Goal: Task Accomplishment & Management: Use online tool/utility

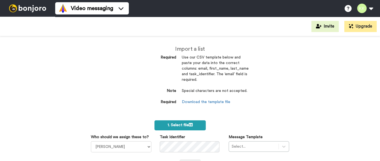
click at [174, 126] on span "1. Select file" at bounding box center [180, 125] width 25 height 4
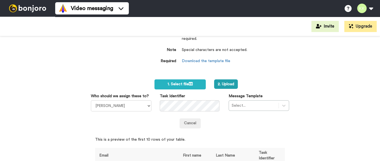
scroll to position [70, 0]
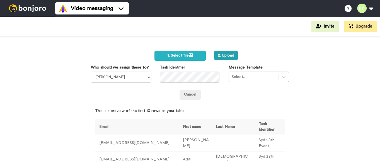
click at [150, 77] on div "Who should we assign these to? Kapil Kulshreshtha" at bounding box center [121, 74] width 69 height 18
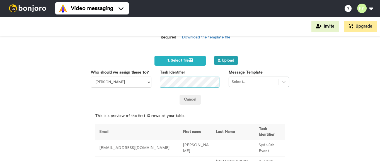
scroll to position [35, 0]
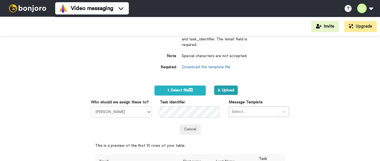
click at [319, 66] on div "Import a list Required Use our CSV template below and paste your data into the …" at bounding box center [190, 98] width 380 height 125
click at [229, 109] on div "Select..." at bounding box center [259, 111] width 60 height 11
click at [247, 113] on div "Select..." at bounding box center [259, 111] width 60 height 11
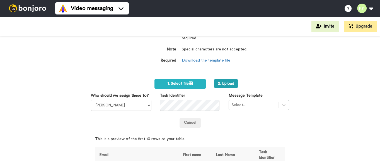
scroll to position [29, 0]
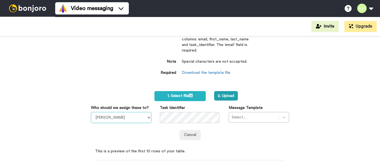
click at [132, 119] on select "[PERSON_NAME]" at bounding box center [121, 117] width 60 height 11
click at [253, 116] on div "Select..." at bounding box center [259, 117] width 60 height 11
click at [276, 115] on div "Select..." at bounding box center [259, 117] width 60 height 11
click at [251, 115] on div "Select..." at bounding box center [259, 117] width 60 height 11
click at [253, 118] on div "Select..." at bounding box center [259, 117] width 60 height 11
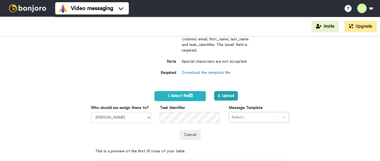
click at [253, 118] on div "Select..." at bounding box center [259, 117] width 60 height 11
drag, startPoint x: 253, startPoint y: 118, endPoint x: 275, endPoint y: 118, distance: 22.0
click at [275, 118] on div "Select..." at bounding box center [259, 117] width 60 height 11
click at [273, 118] on div "Select..." at bounding box center [259, 117] width 60 height 11
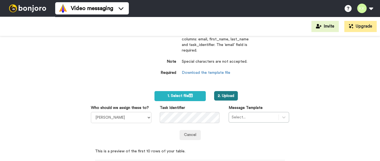
click at [225, 93] on button "2. Upload" at bounding box center [226, 95] width 24 height 9
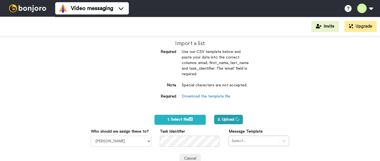
scroll to position [0, 0]
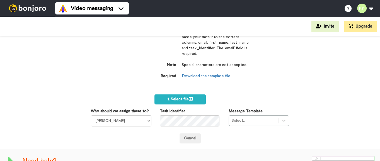
scroll to position [55, 0]
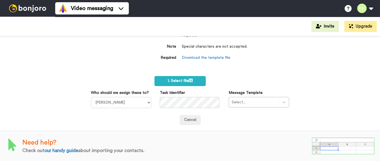
click at [259, 98] on div "Select..." at bounding box center [259, 102] width 60 height 11
drag, startPoint x: 145, startPoint y: 104, endPoint x: 152, endPoint y: 104, distance: 7.0
click at [145, 104] on select "[PERSON_NAME]" at bounding box center [121, 102] width 60 height 11
click at [240, 104] on div "Select..." at bounding box center [259, 102] width 60 height 11
click at [251, 103] on div "Select..." at bounding box center [259, 102] width 60 height 11
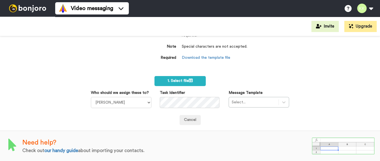
click at [268, 100] on div "Select..." at bounding box center [259, 102] width 60 height 11
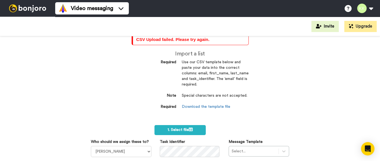
scroll to position [0, 0]
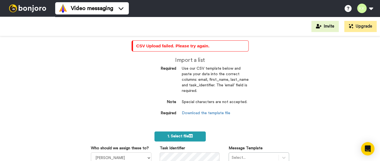
click at [185, 139] on label "1. Select file" at bounding box center [179, 137] width 51 height 10
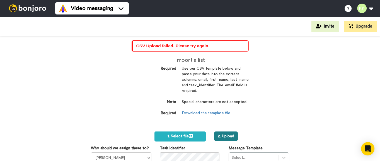
click at [228, 135] on button "2. Upload" at bounding box center [226, 136] width 24 height 9
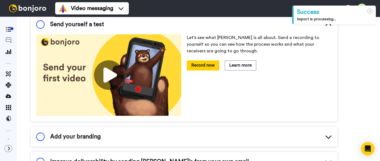
scroll to position [139, 0]
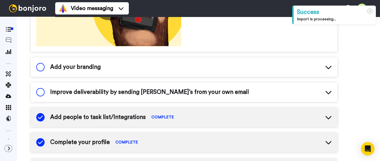
click at [294, 70] on div "Add your branding" at bounding box center [184, 67] width 307 height 20
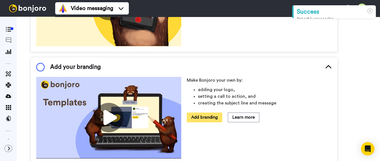
click at [214, 113] on button "Add branding" at bounding box center [204, 118] width 35 height 10
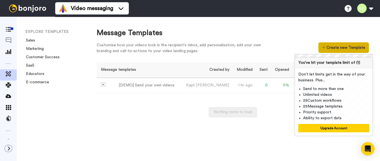
click at [335, 47] on button "Create new Template" at bounding box center [343, 47] width 50 height 11
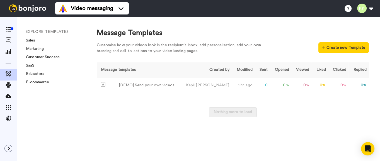
click at [184, 112] on div "Nothing more to load" at bounding box center [233, 115] width 272 height 16
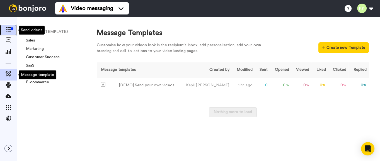
click at [7, 28] on icon at bounding box center [9, 29] width 6 height 5
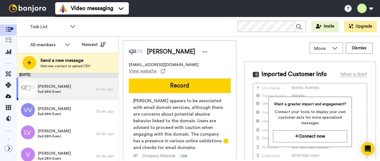
click at [69, 89] on div "[PERSON_NAME] [PERSON_NAME] 28th Event" at bounding box center [56, 89] width 79 height 22
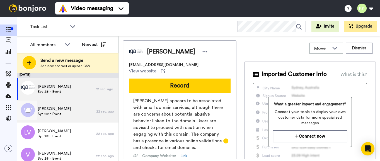
click at [70, 104] on div "[PERSON_NAME] [PERSON_NAME] 28th Event" at bounding box center [56, 111] width 79 height 22
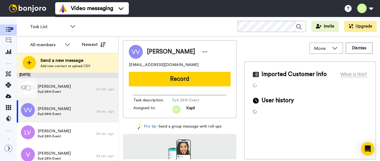
click at [64, 88] on div "[PERSON_NAME] [PERSON_NAME] 28th Event" at bounding box center [56, 89] width 79 height 22
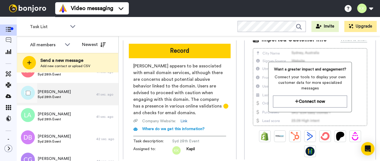
scroll to position [1380, 0]
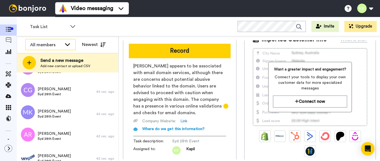
click at [62, 42] on div "All members" at bounding box center [51, 44] width 50 height 11
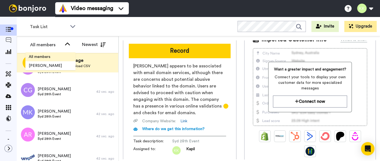
click at [60, 58] on li "All members" at bounding box center [50, 56] width 50 height 9
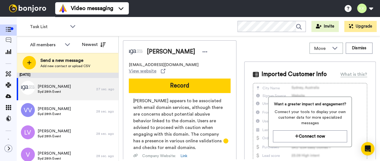
scroll to position [35, 0]
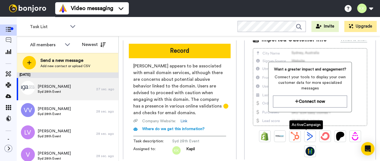
click at [309, 133] on img at bounding box center [309, 136] width 9 height 9
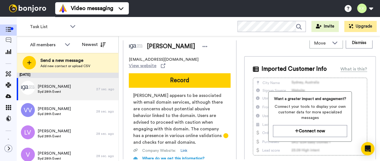
scroll to position [0, 0]
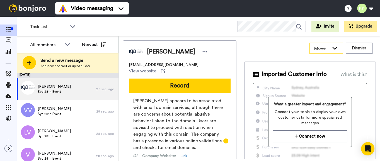
click at [314, 47] on span "Move" at bounding box center [321, 48] width 15 height 7
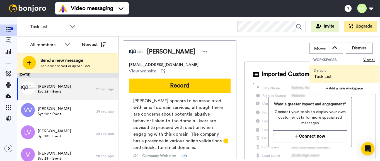
click at [328, 75] on span "Default Task List" at bounding box center [322, 74] width 27 height 18
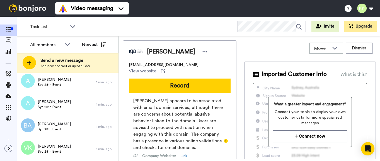
scroll to position [1862, 0]
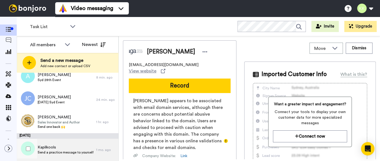
click at [74, 150] on span "Send a practice message to yourself" at bounding box center [66, 152] width 56 height 4
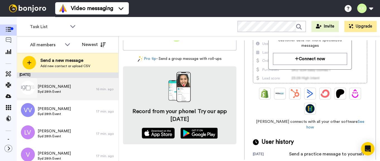
click at [93, 85] on div "Chris Syd 28th Event 16 min. ago" at bounding box center [68, 89] width 102 height 22
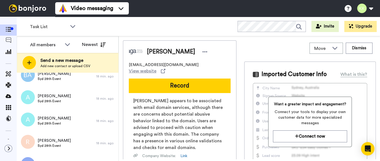
scroll to position [1862, 0]
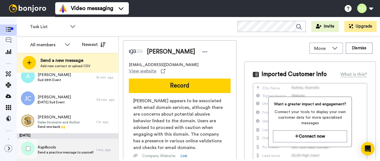
click at [77, 147] on span "Kapilkools" at bounding box center [66, 148] width 56 height 6
